Goal: Information Seeking & Learning: Learn about a topic

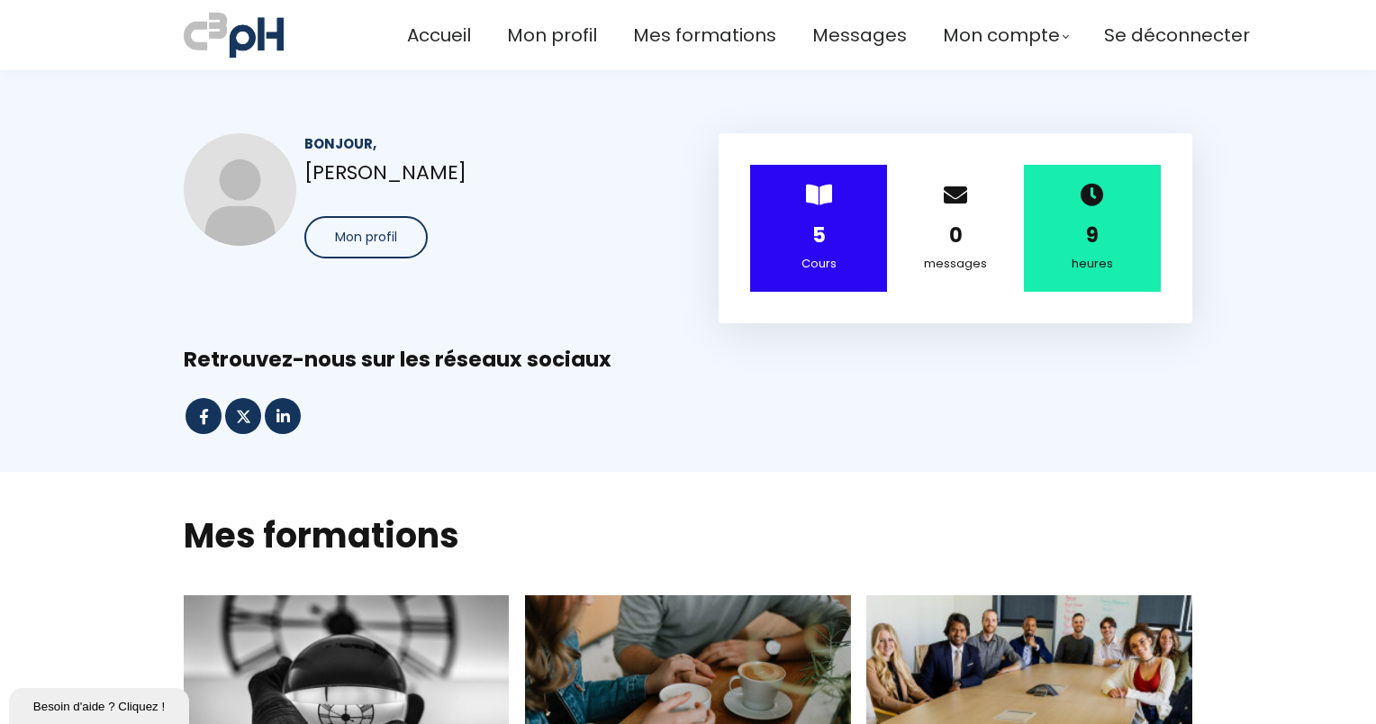
click at [1304, 448] on section "Bonjour, Jessica Potvin Mon profil > 5 Cours 0 messages 9 heures" at bounding box center [688, 271] width 1376 height 402
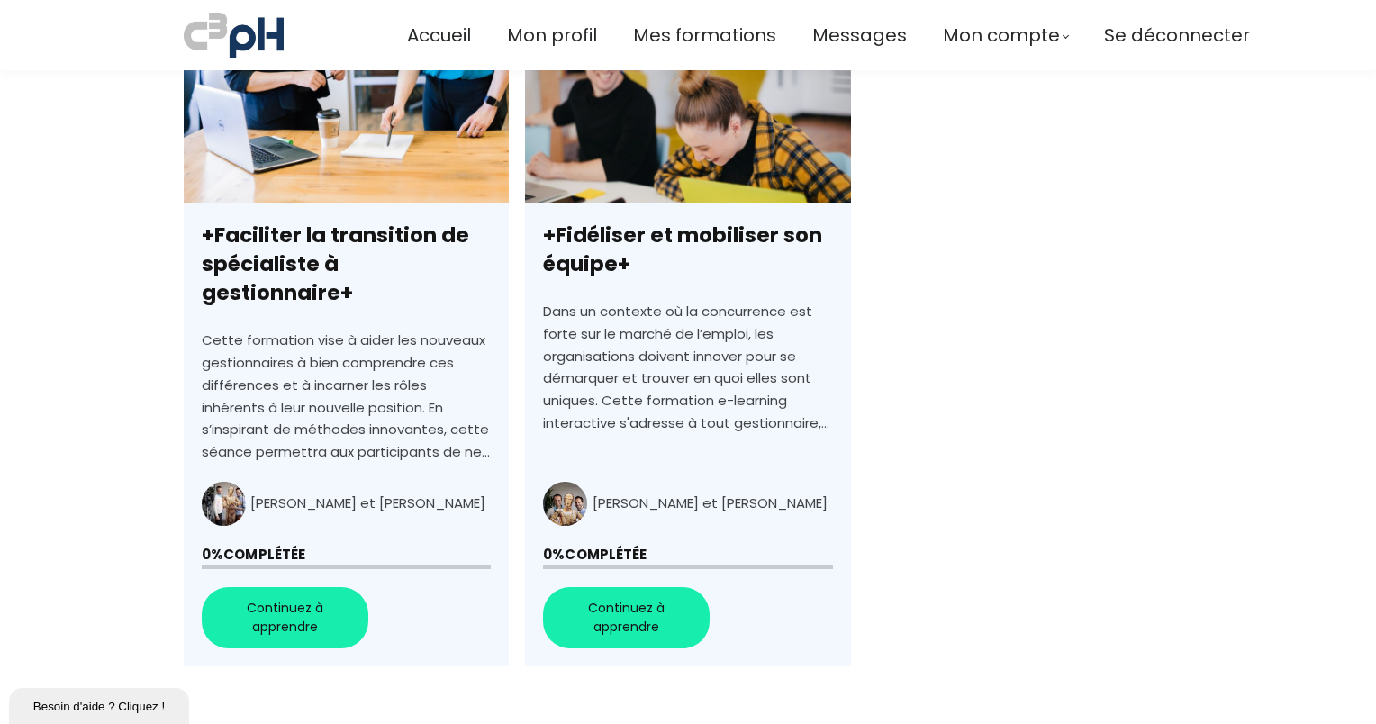
scroll to position [1261, 0]
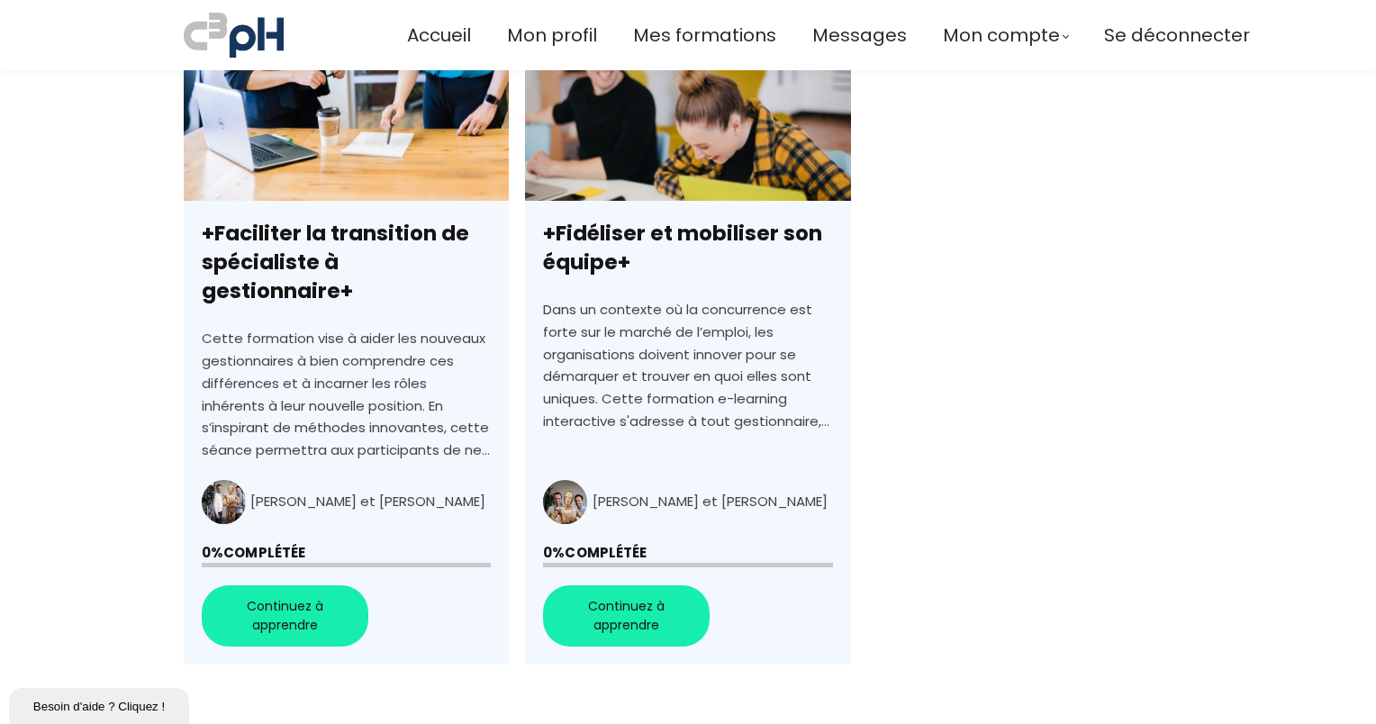
click at [288, 583] on link "+Faciliter la transition de spécialiste à gestionnaire+" at bounding box center [346, 341] width 325 height 647
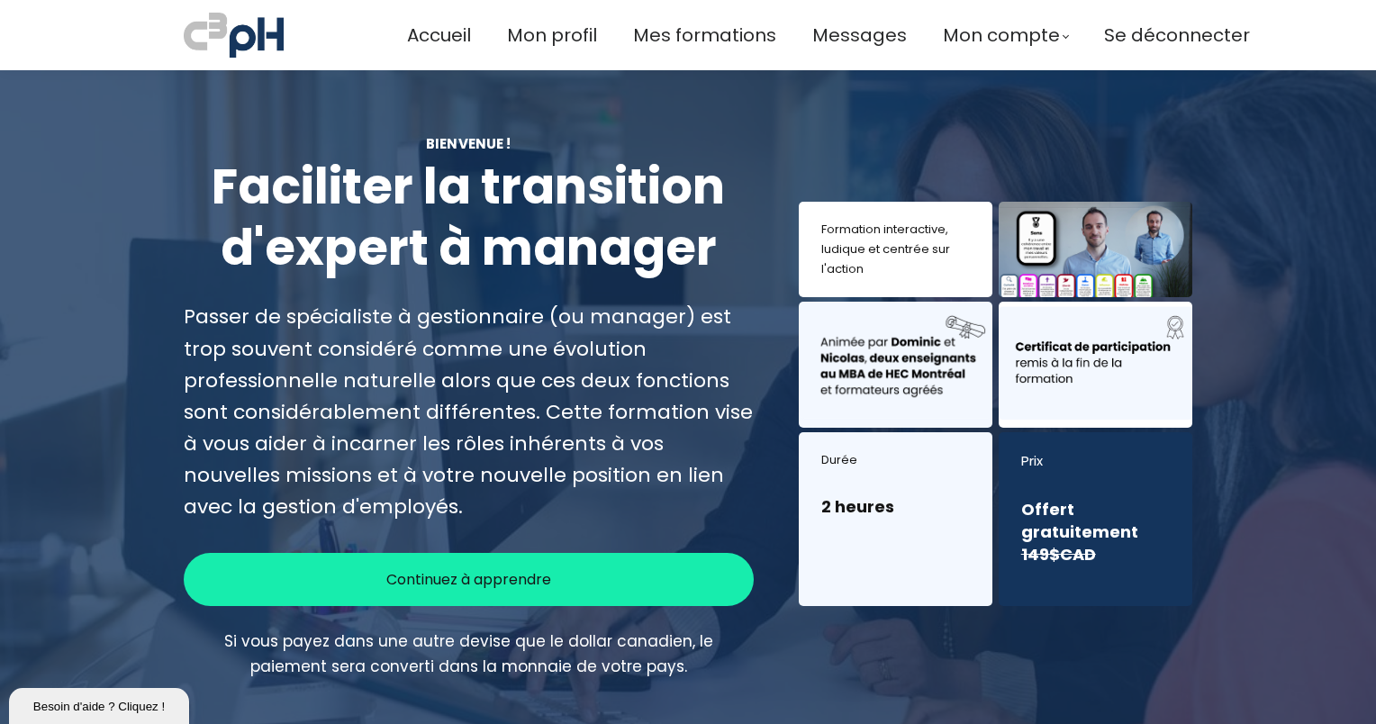
click at [486, 594] on div "Continuez à apprendre" at bounding box center [469, 579] width 570 height 53
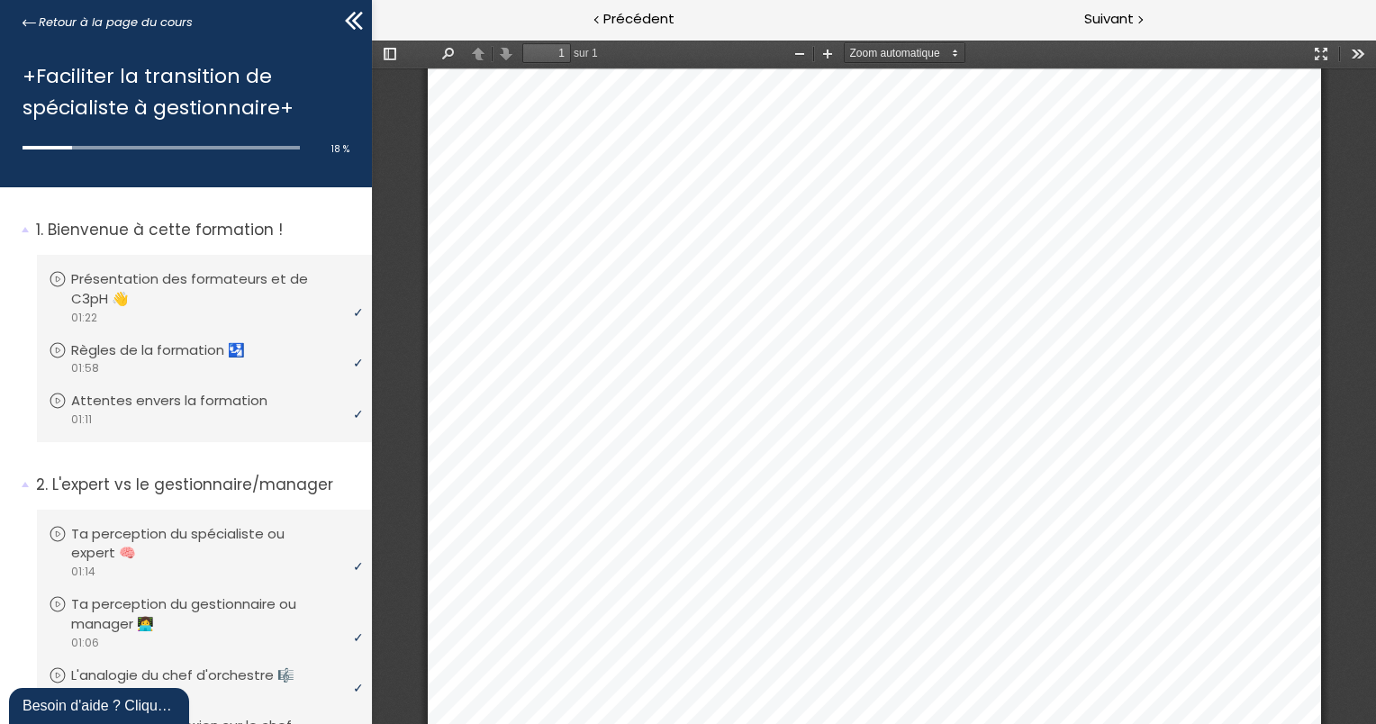
scroll to position [541, 0]
click at [1154, 8] on div "Suivant" at bounding box center [1124, 20] width 502 height 41
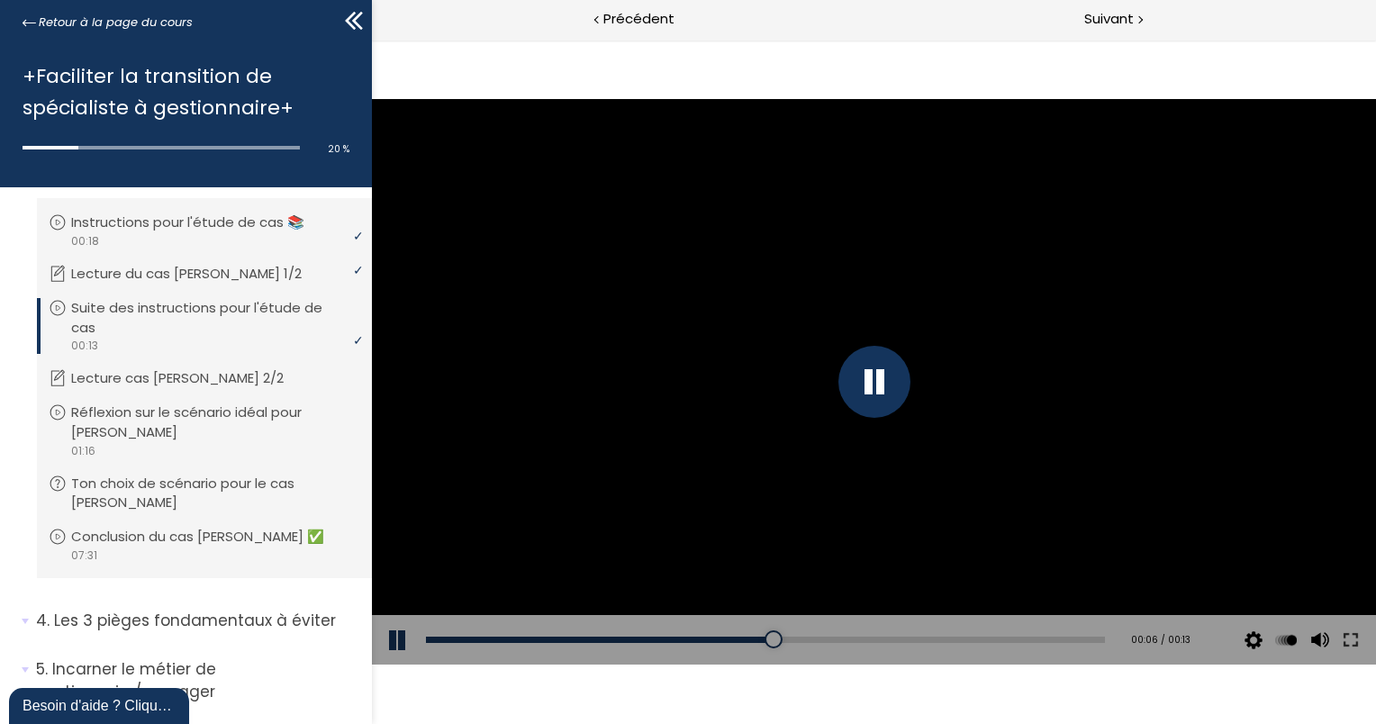
scroll to position [685, 0]
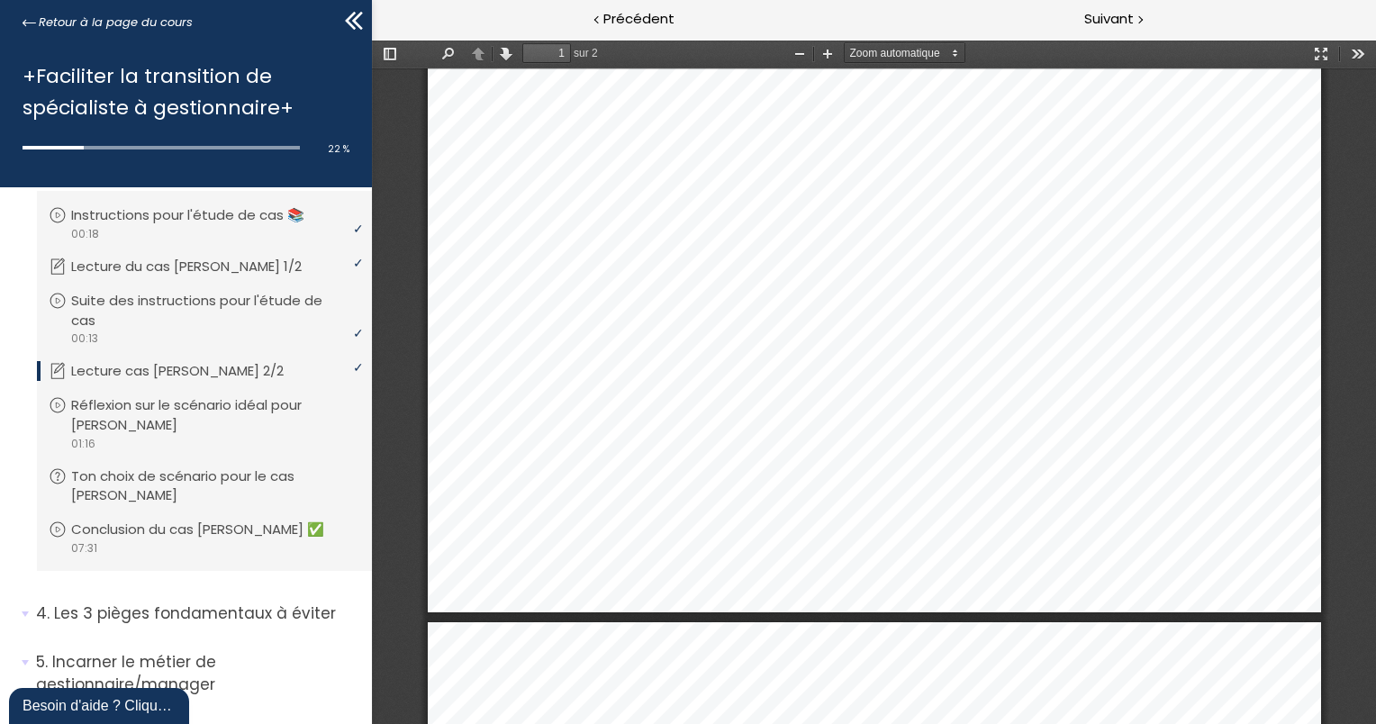
scroll to position [735, 0]
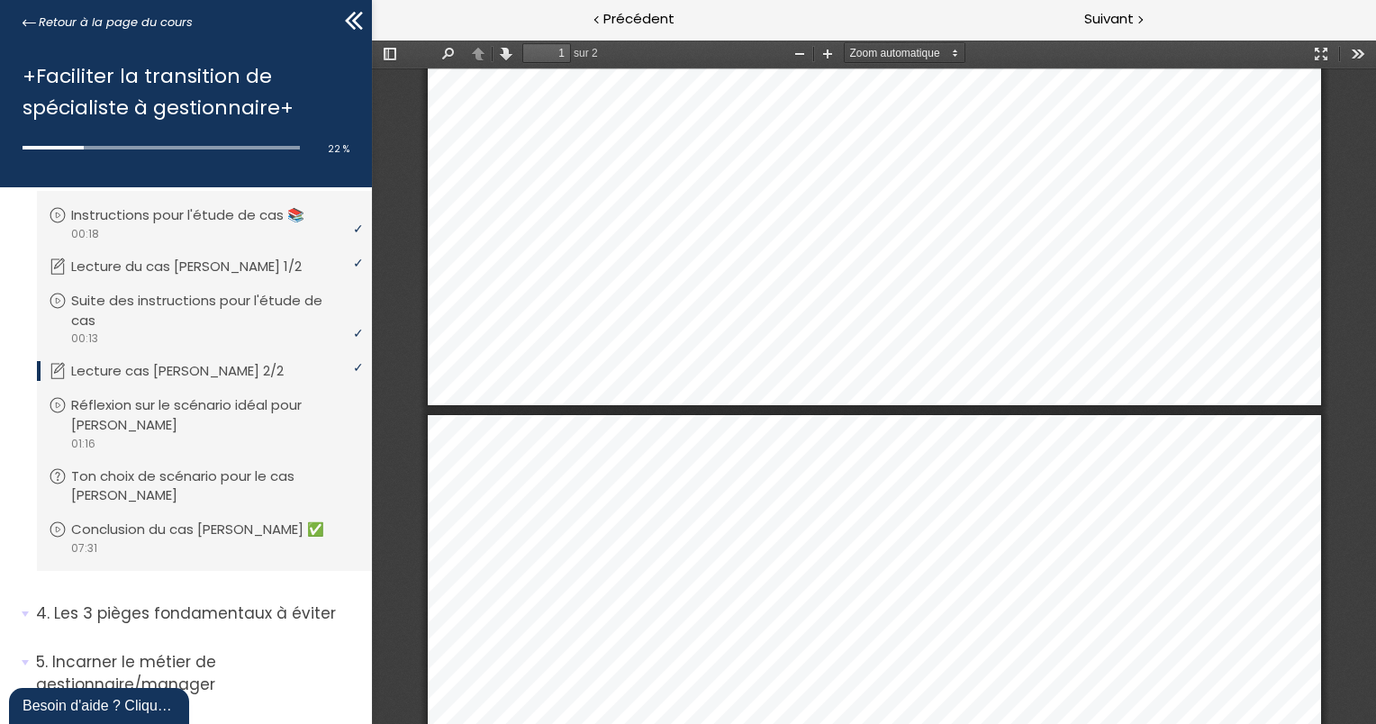
type input "2"
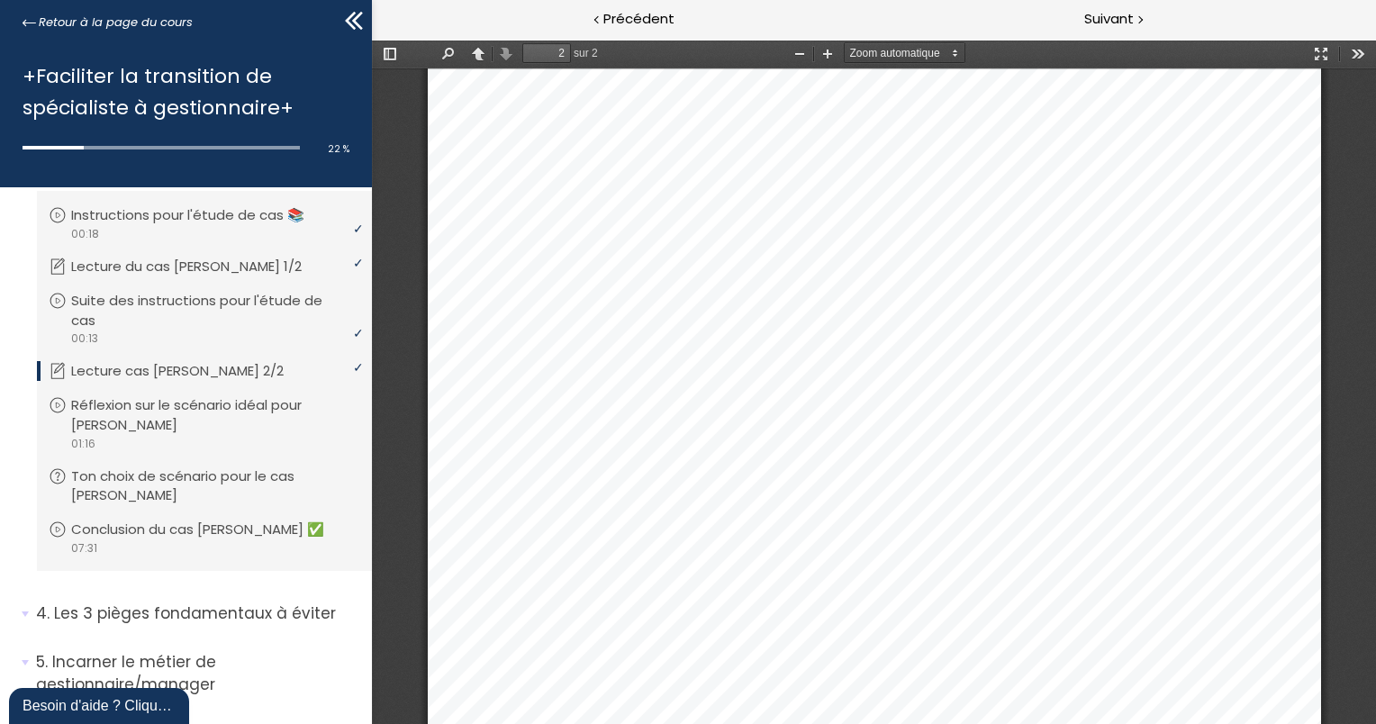
scroll to position [1736, 0]
click at [1153, 35] on div "Suivant" at bounding box center [1124, 20] width 502 height 41
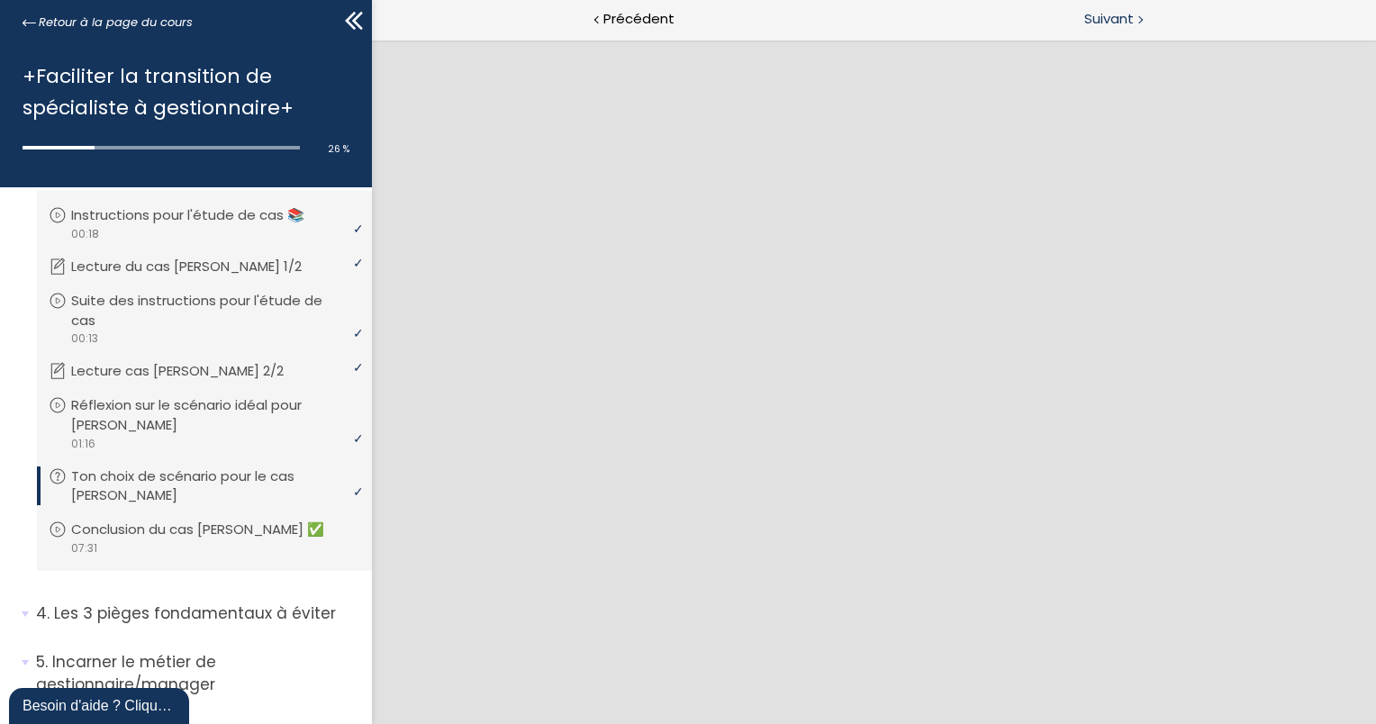
click at [1117, 25] on span "Suivant" at bounding box center [1109, 19] width 50 height 23
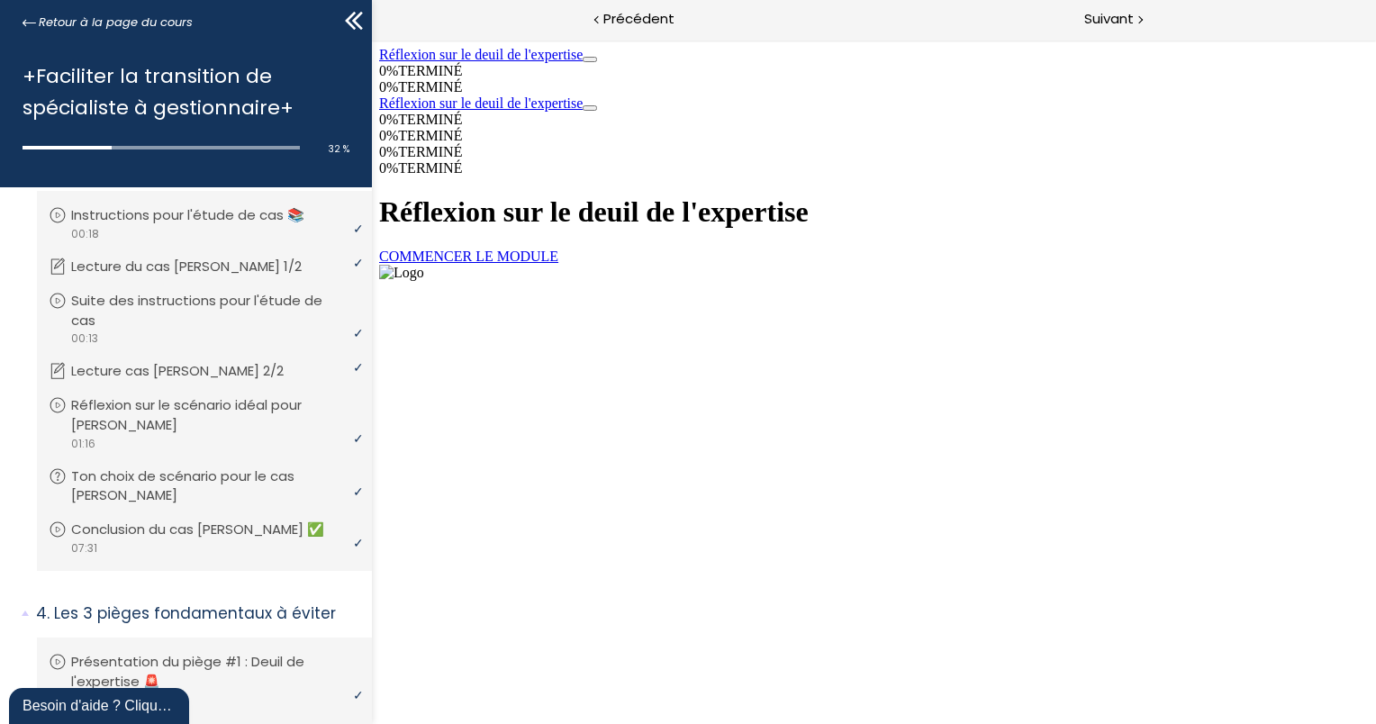
click at [557, 264] on link "COMMENCER LE MODULE" at bounding box center [467, 256] width 179 height 15
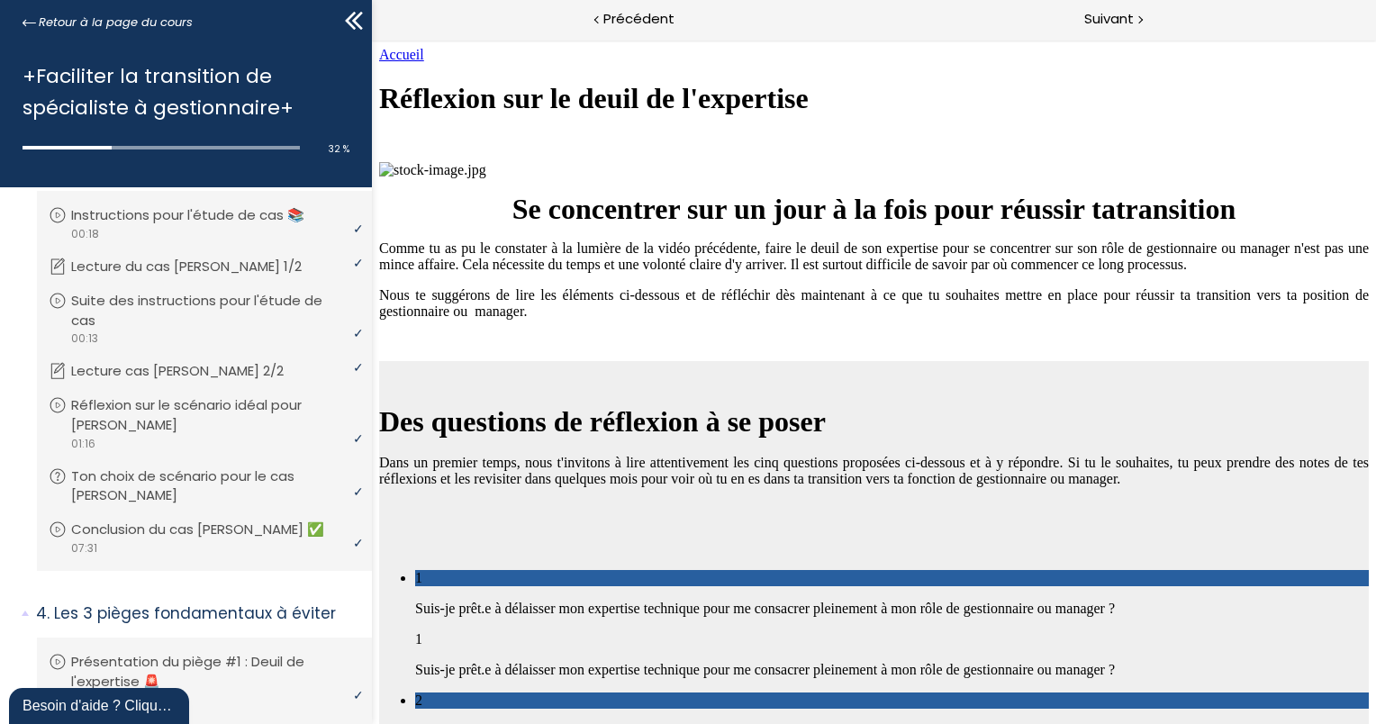
scroll to position [4324, 0]
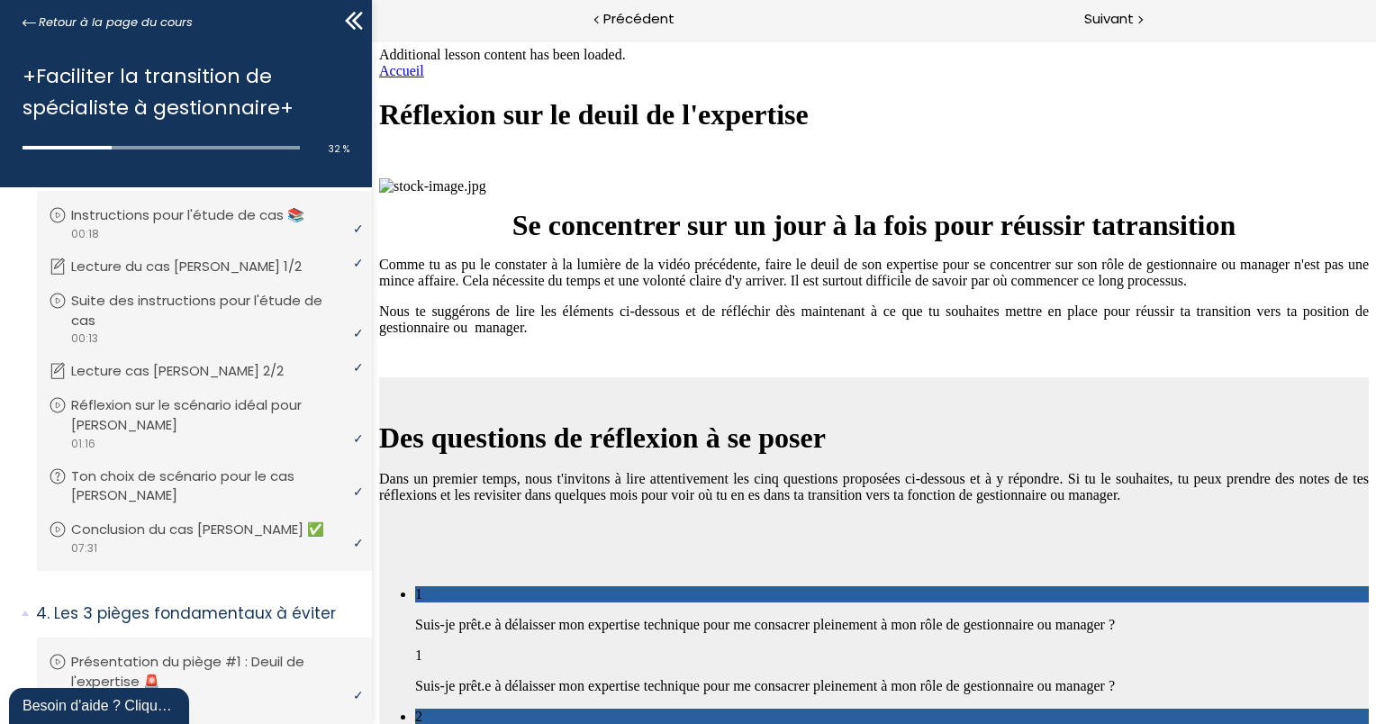
scroll to position [5032, 0]
click at [1092, 8] on span "Suivant" at bounding box center [1109, 19] width 50 height 23
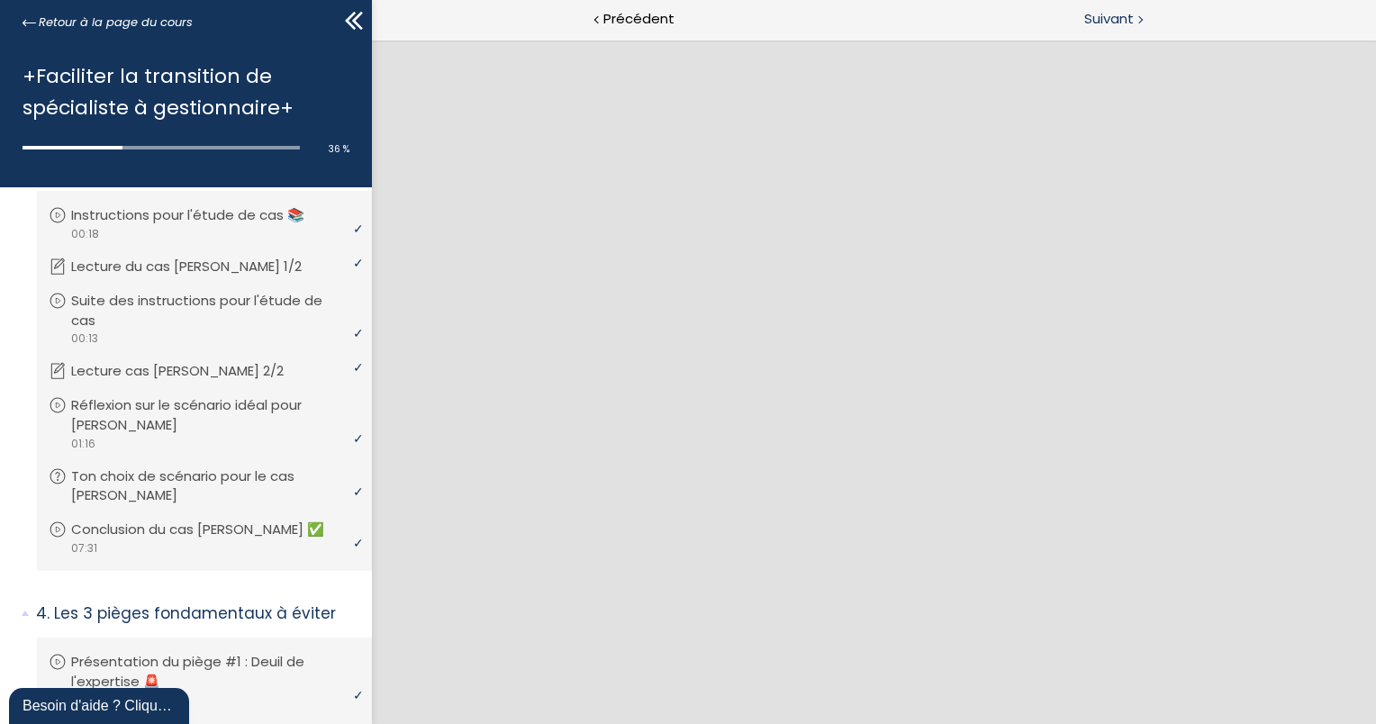
click at [1118, 18] on span "Suivant" at bounding box center [1109, 19] width 50 height 23
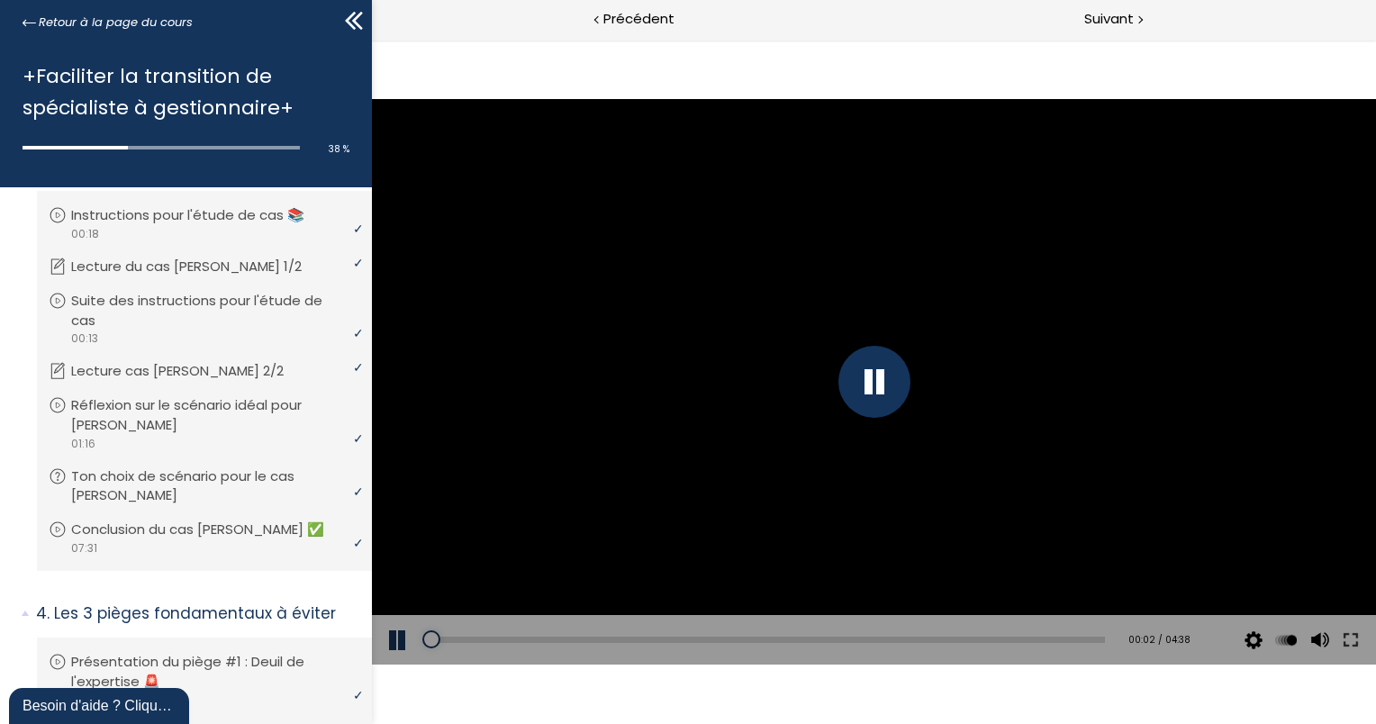
scroll to position [1156, 0]
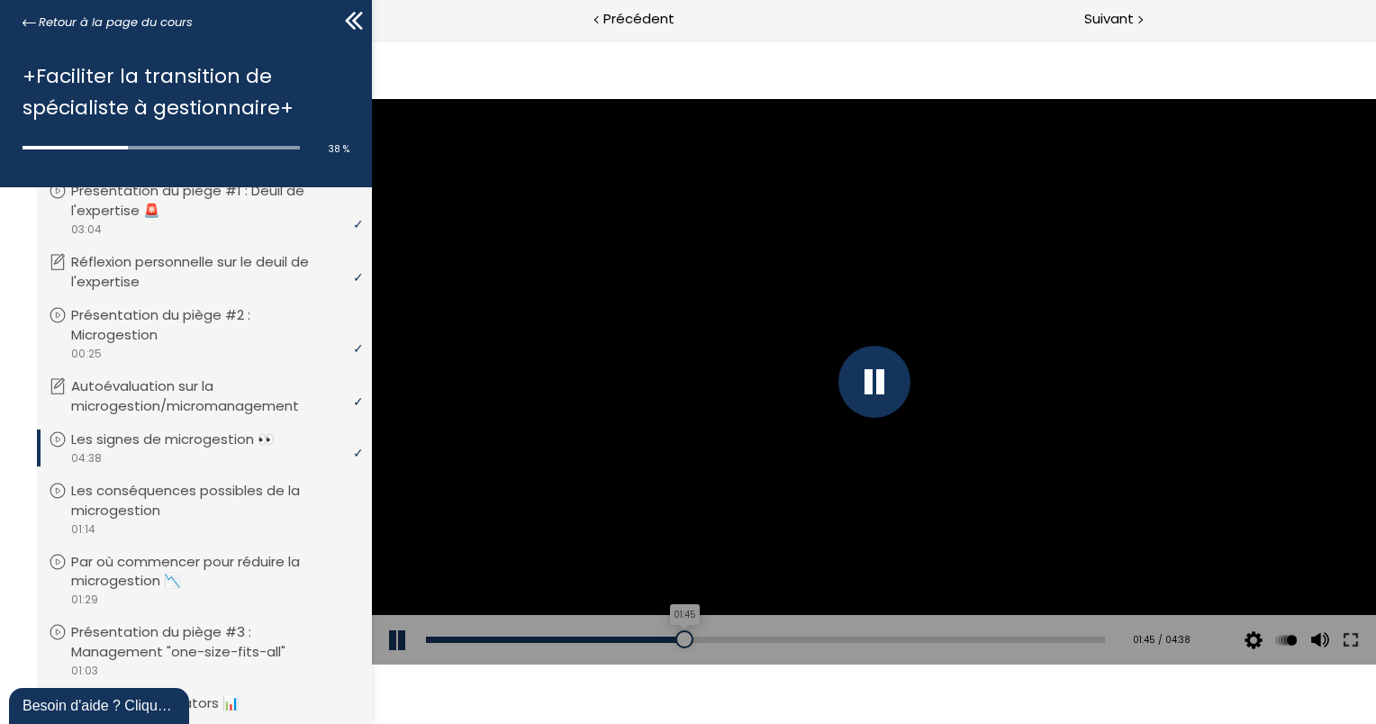
click at [678, 639] on div "01:45" at bounding box center [764, 640] width 679 height 6
click at [686, 601] on div at bounding box center [873, 381] width 1004 height 565
click at [671, 637] on div "01:42" at bounding box center [764, 640] width 679 height 6
click at [596, 576] on div at bounding box center [873, 381] width 1004 height 565
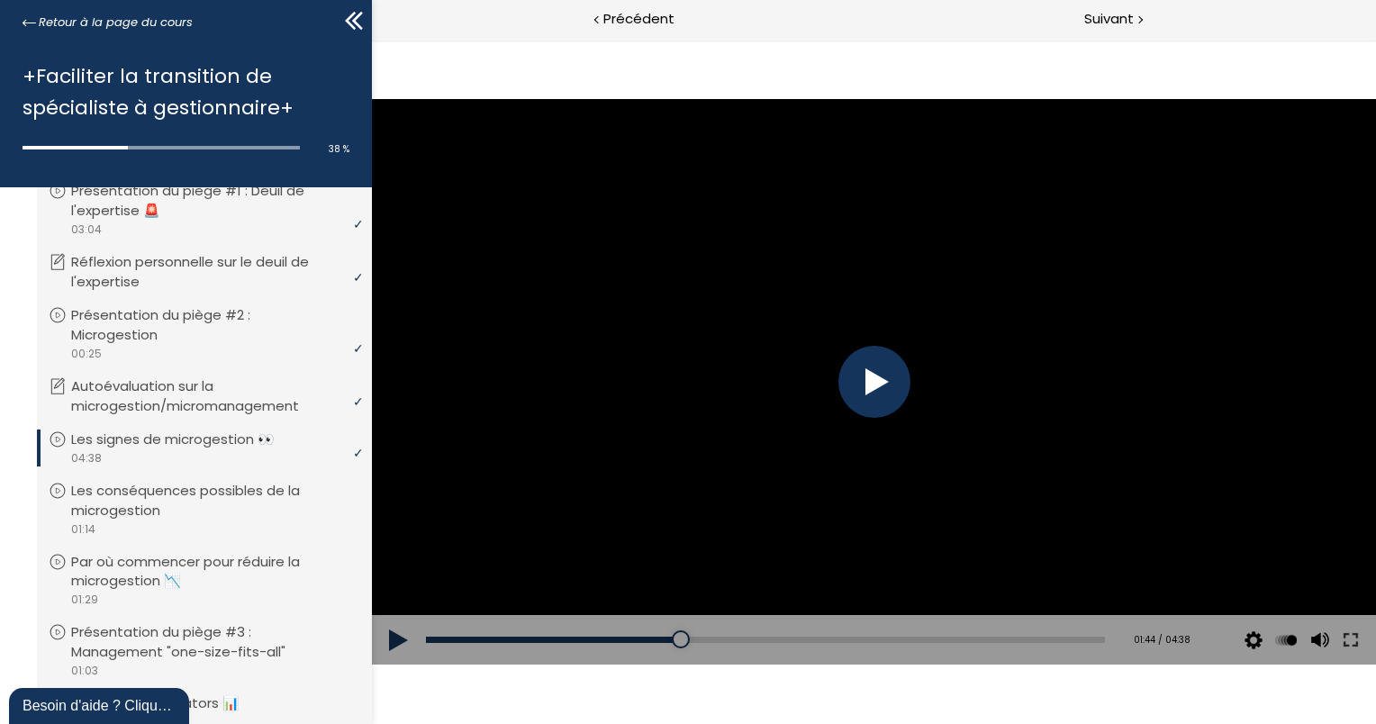
click at [596, 576] on div at bounding box center [873, 381] width 1004 height 565
click at [634, 641] on div "01:27" at bounding box center [764, 640] width 679 height 6
click at [516, 544] on div at bounding box center [873, 381] width 1004 height 565
click at [652, 19] on span "Précédent" at bounding box center [638, 19] width 71 height 23
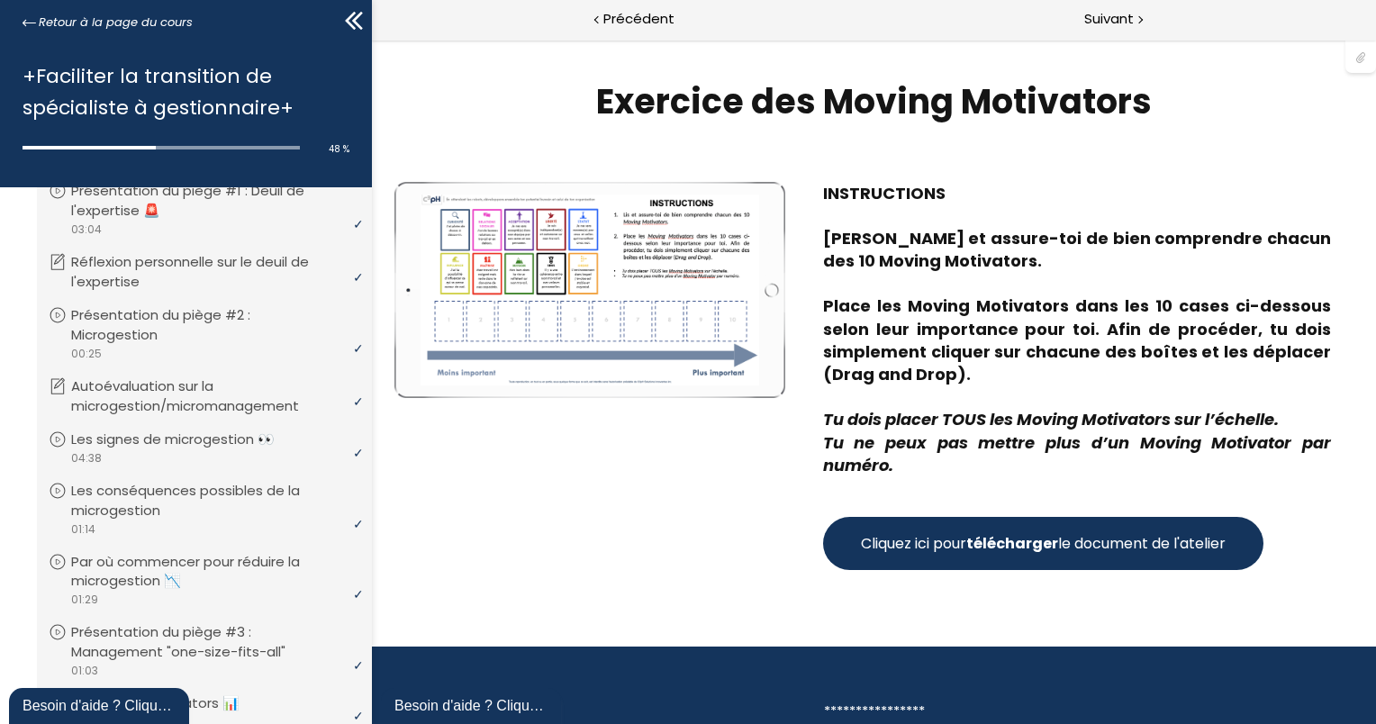
click at [1053, 547] on strong "télécharger" at bounding box center [1011, 543] width 92 height 21
click at [1148, 340] on p "Place les Moving Motivators dans les 10 cases ci-dessous selon leur importance …" at bounding box center [1076, 339] width 508 height 91
click at [1119, 22] on span "Suivant" at bounding box center [1109, 19] width 50 height 23
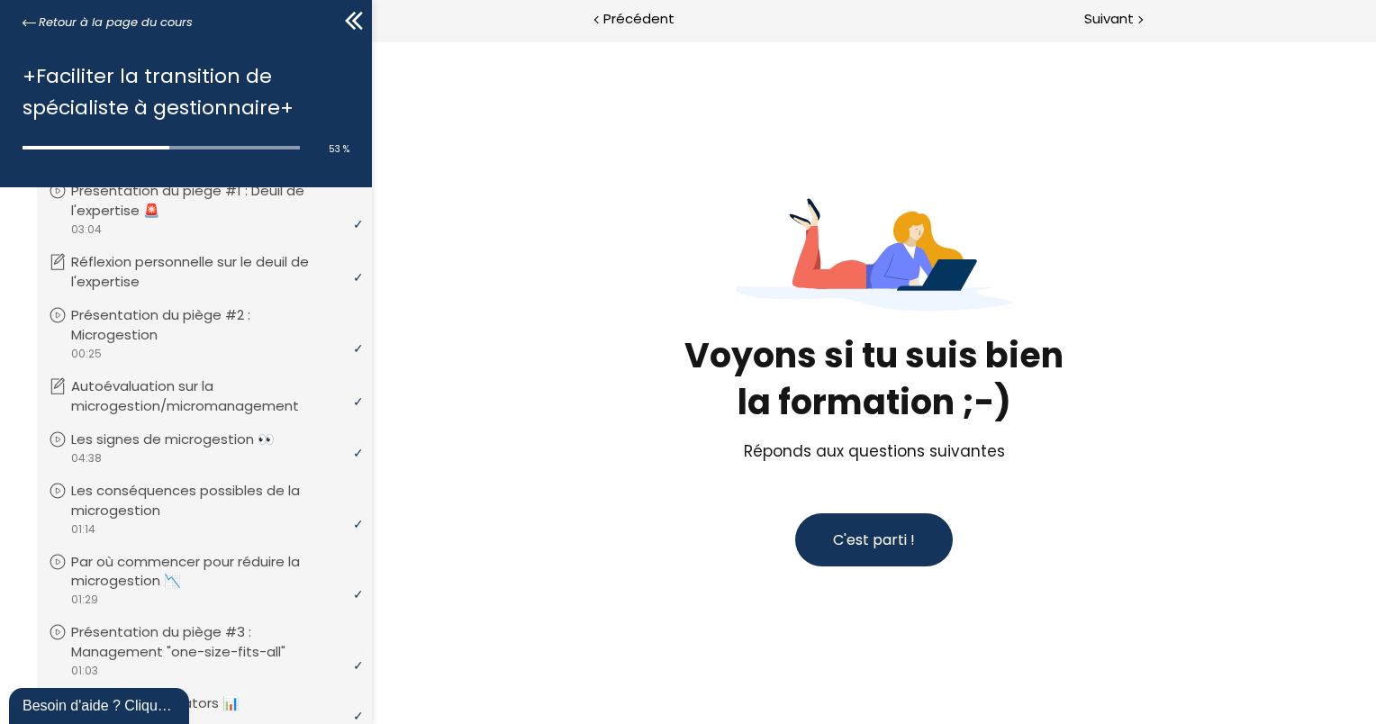
click at [867, 533] on span "C'est parti !" at bounding box center [873, 539] width 82 height 21
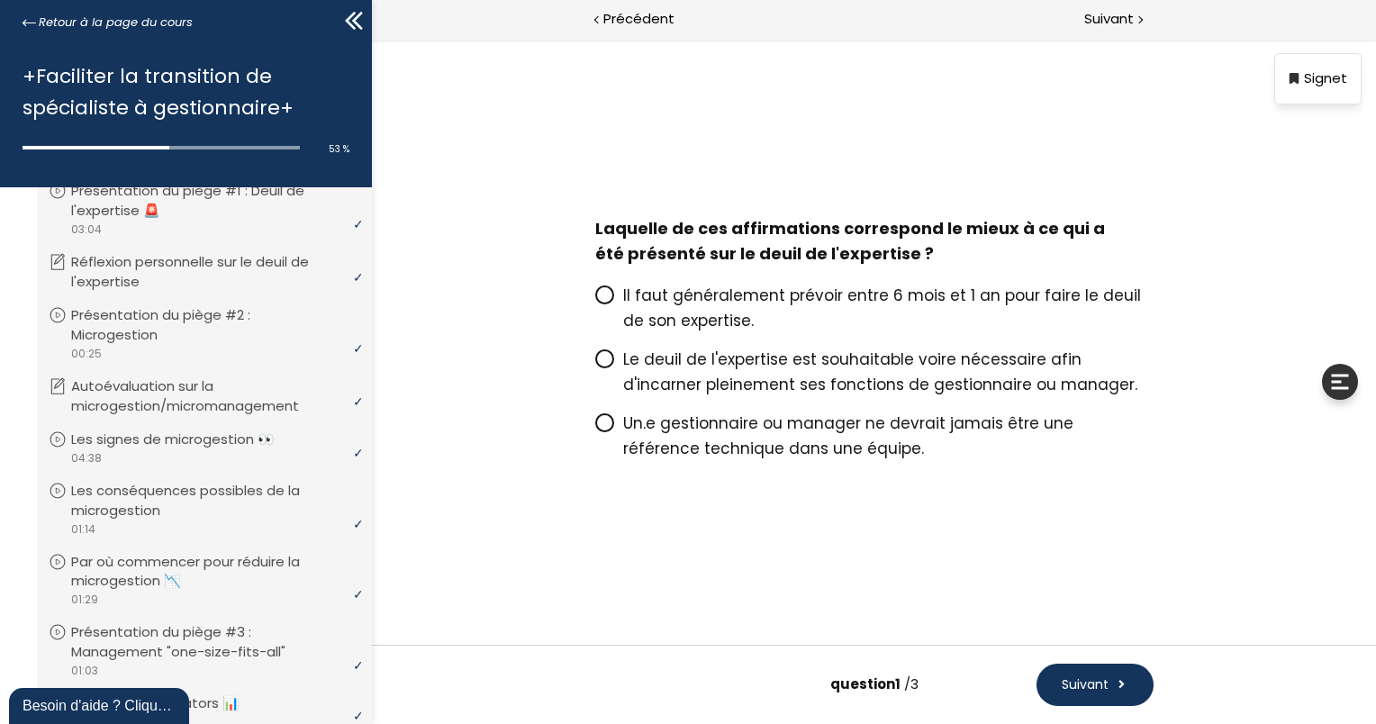
click at [609, 364] on icon at bounding box center [603, 358] width 15 height 15
click at [594, 365] on input "Le deuil de l'expertise est souhaitable voire nécessaire afin d'incarner pleine…" at bounding box center [594, 365] width 0 height 0
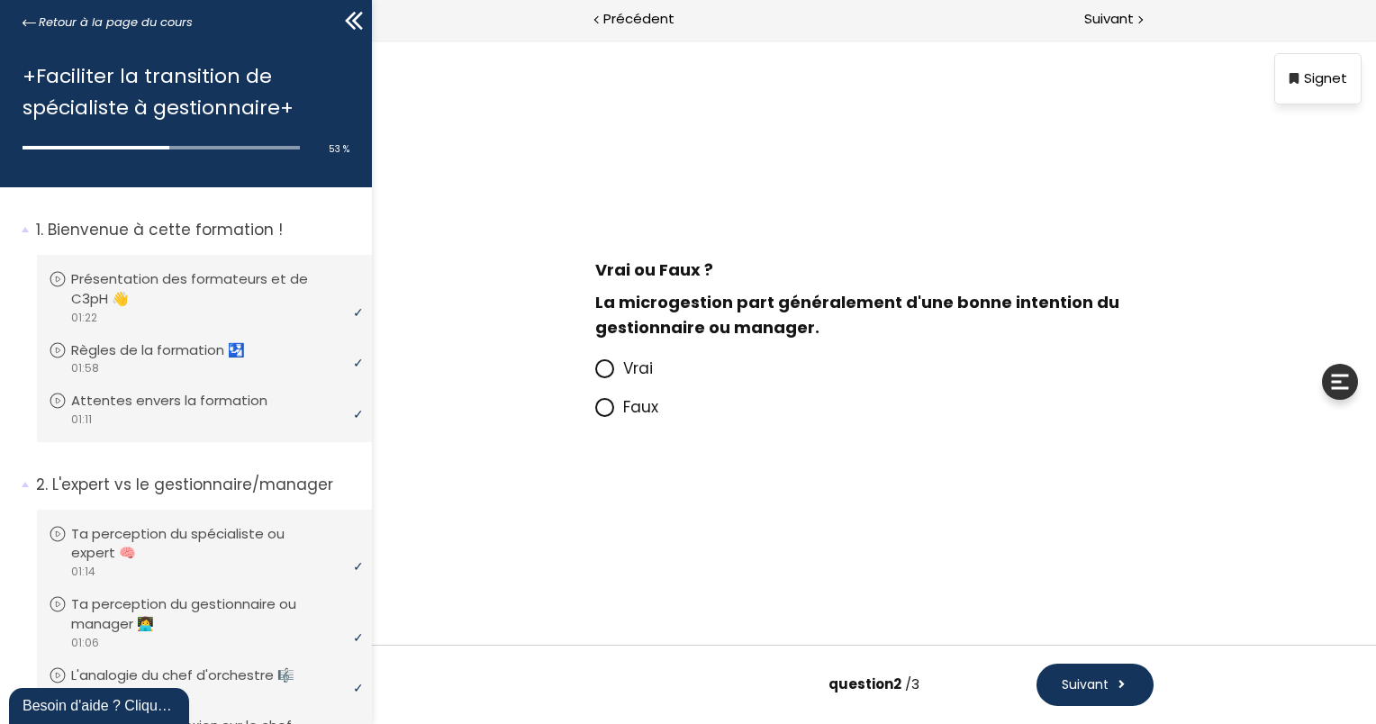
scroll to position [1156, 0]
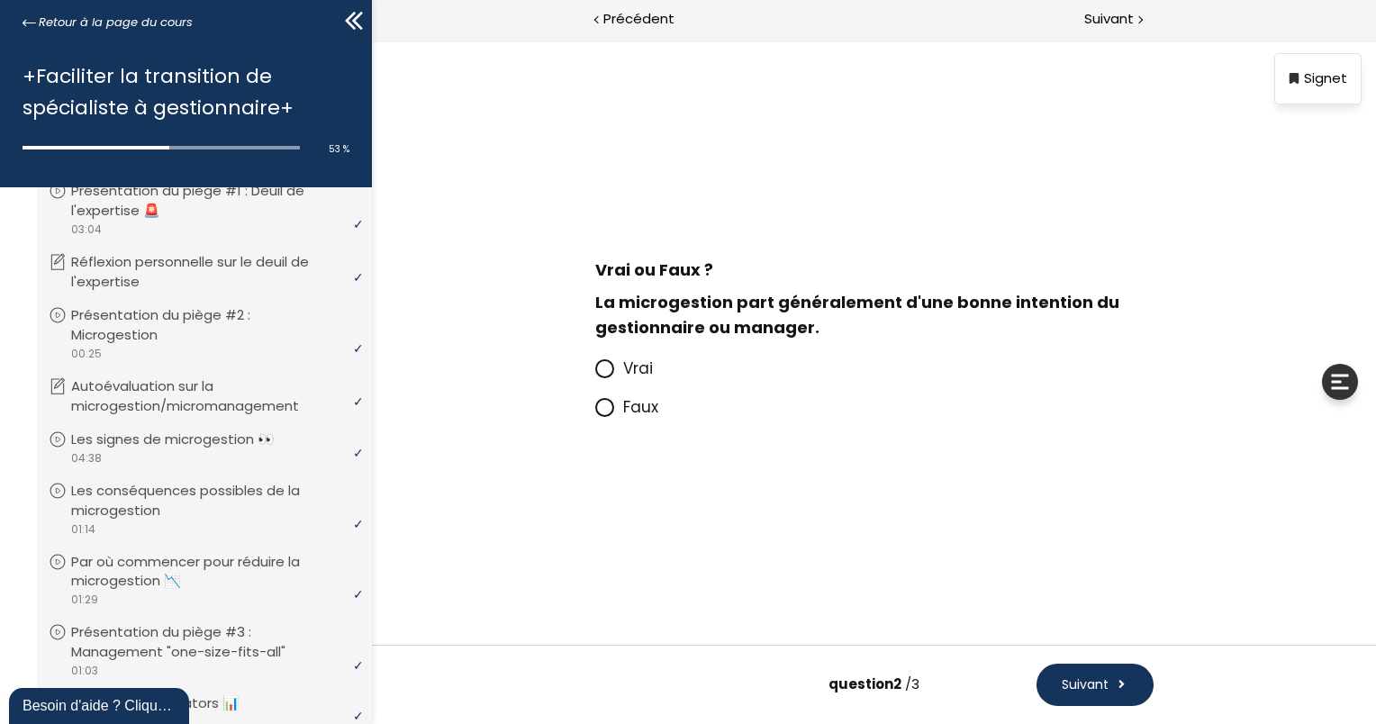
click at [617, 367] on span at bounding box center [608, 368] width 28 height 23
click at [594, 374] on input "Vrai" at bounding box center [594, 374] width 0 height 0
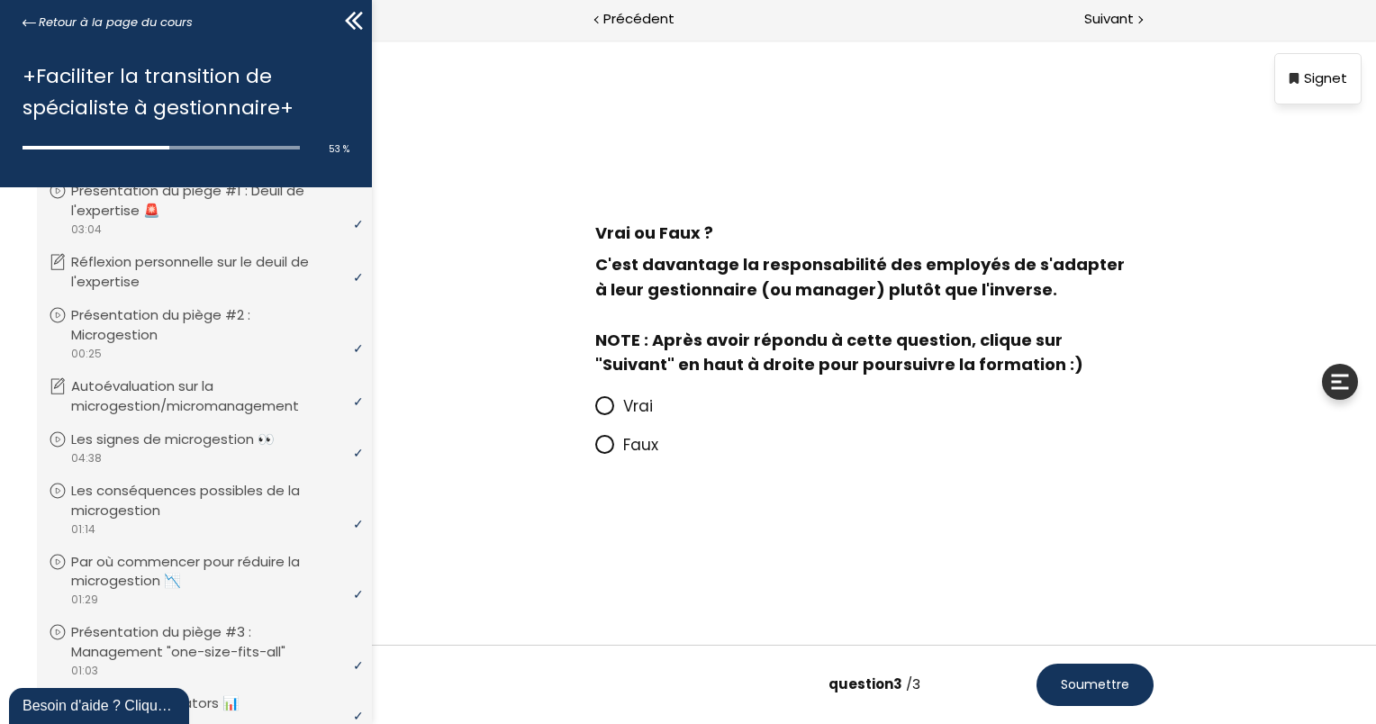
click at [649, 407] on span "Vrai" at bounding box center [637, 406] width 30 height 22
click at [594, 411] on input "Vrai" at bounding box center [594, 411] width 0 height 0
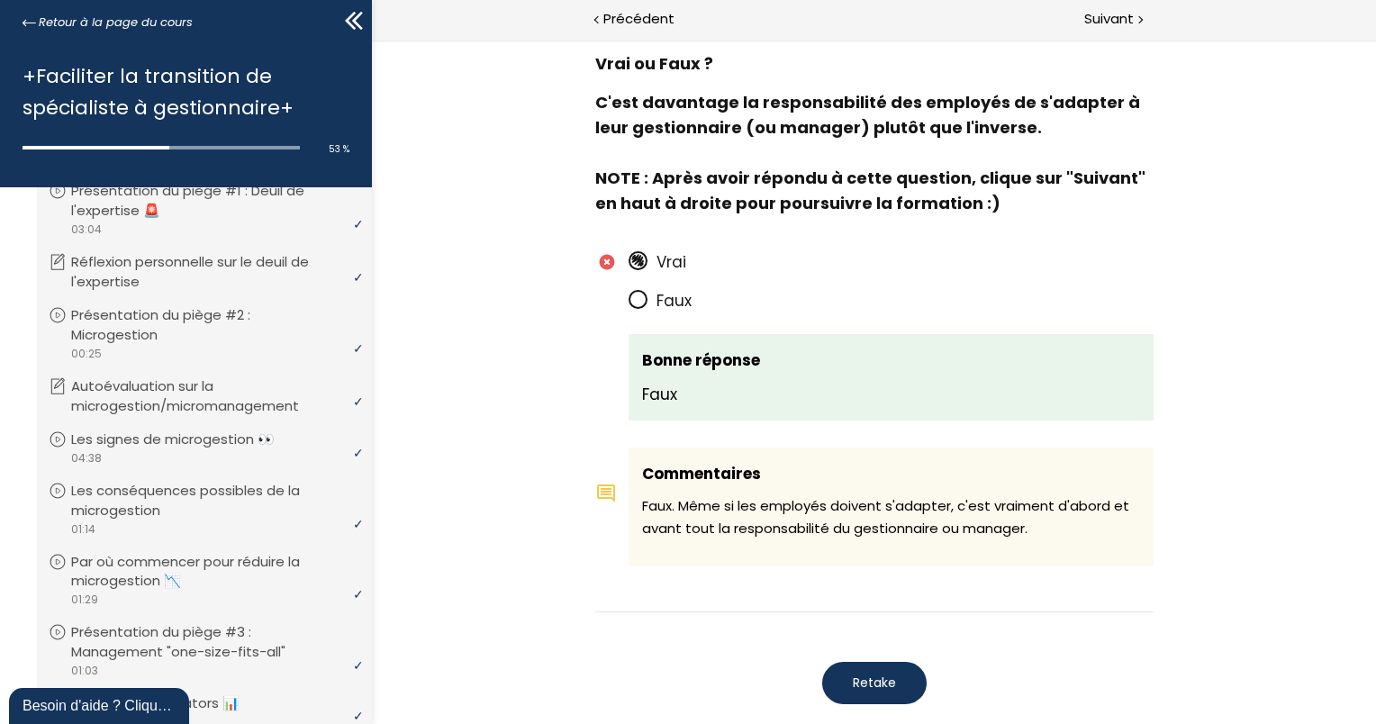
scroll to position [1497, 0]
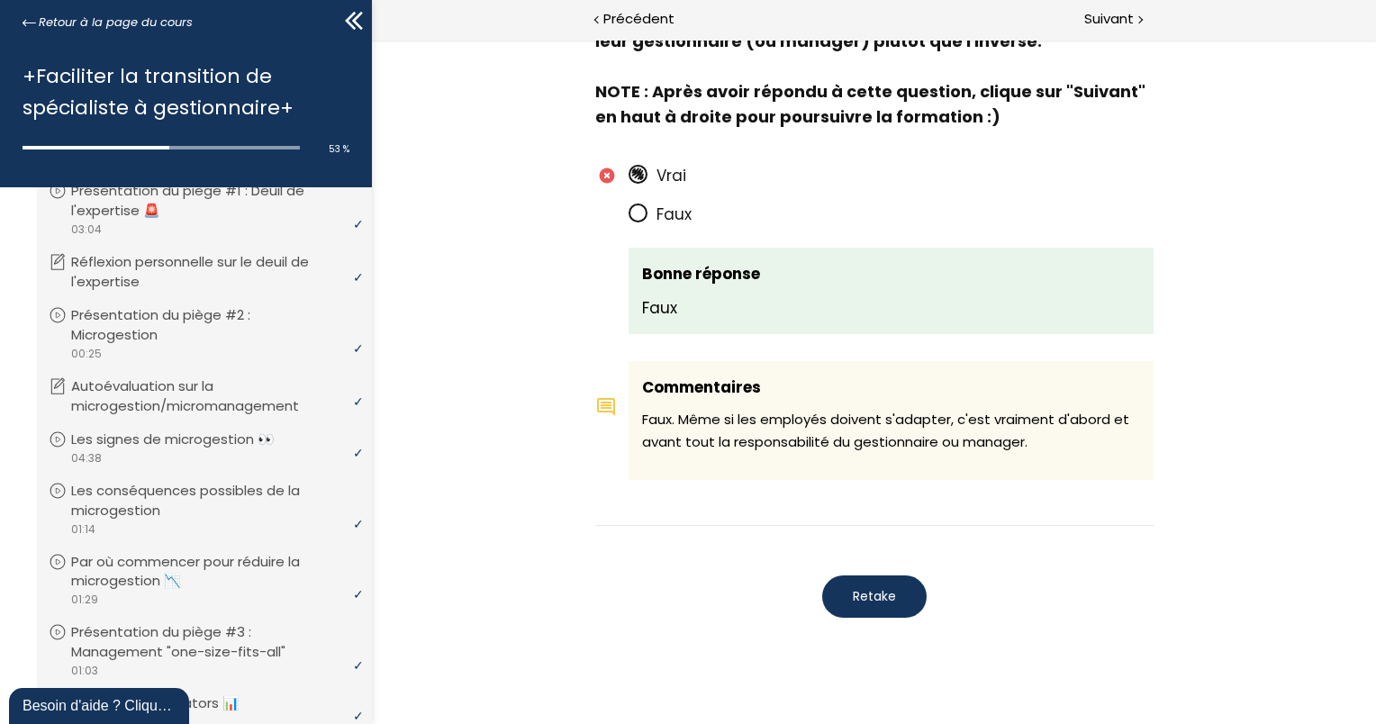
scroll to position [1043, 0]
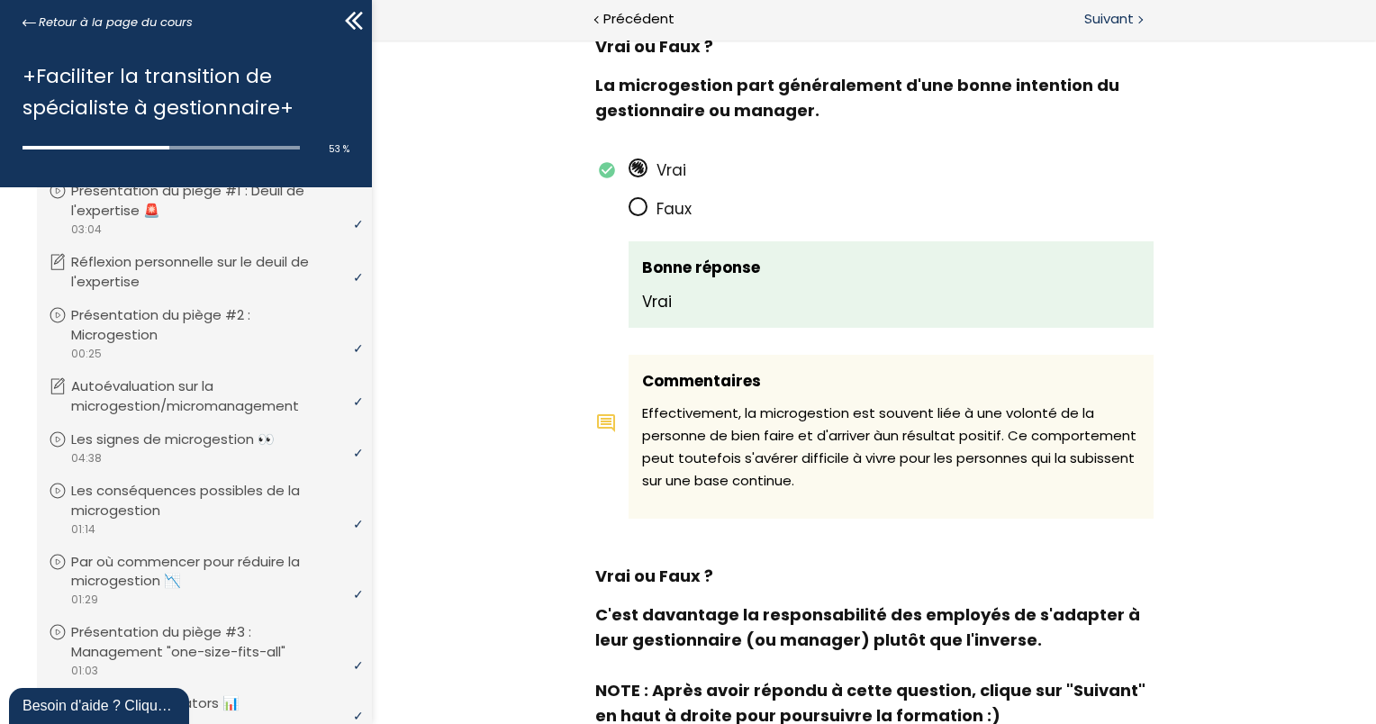
click at [1117, 23] on span "Suivant" at bounding box center [1109, 19] width 50 height 23
click at [1125, 26] on span "Suivant" at bounding box center [1109, 19] width 50 height 23
click at [1145, 17] on div "Suivant" at bounding box center [1124, 20] width 502 height 41
click at [1099, 13] on span "Suivant" at bounding box center [1109, 19] width 50 height 23
click at [1109, 18] on span "Suivant" at bounding box center [1109, 19] width 50 height 23
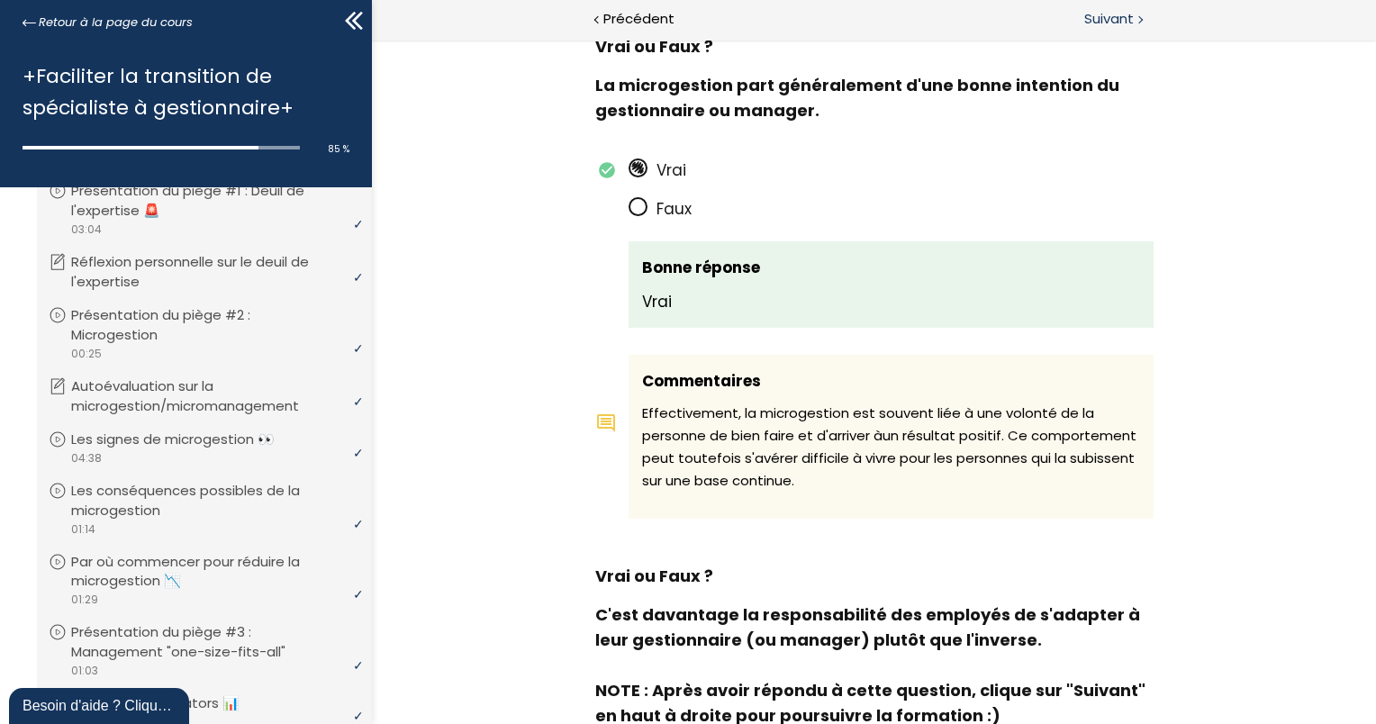
click at [1109, 23] on span "Suivant" at bounding box center [1109, 19] width 50 height 23
click at [1084, 14] on span "Suivant" at bounding box center [1109, 19] width 50 height 23
